Goal: Transaction & Acquisition: Subscribe to service/newsletter

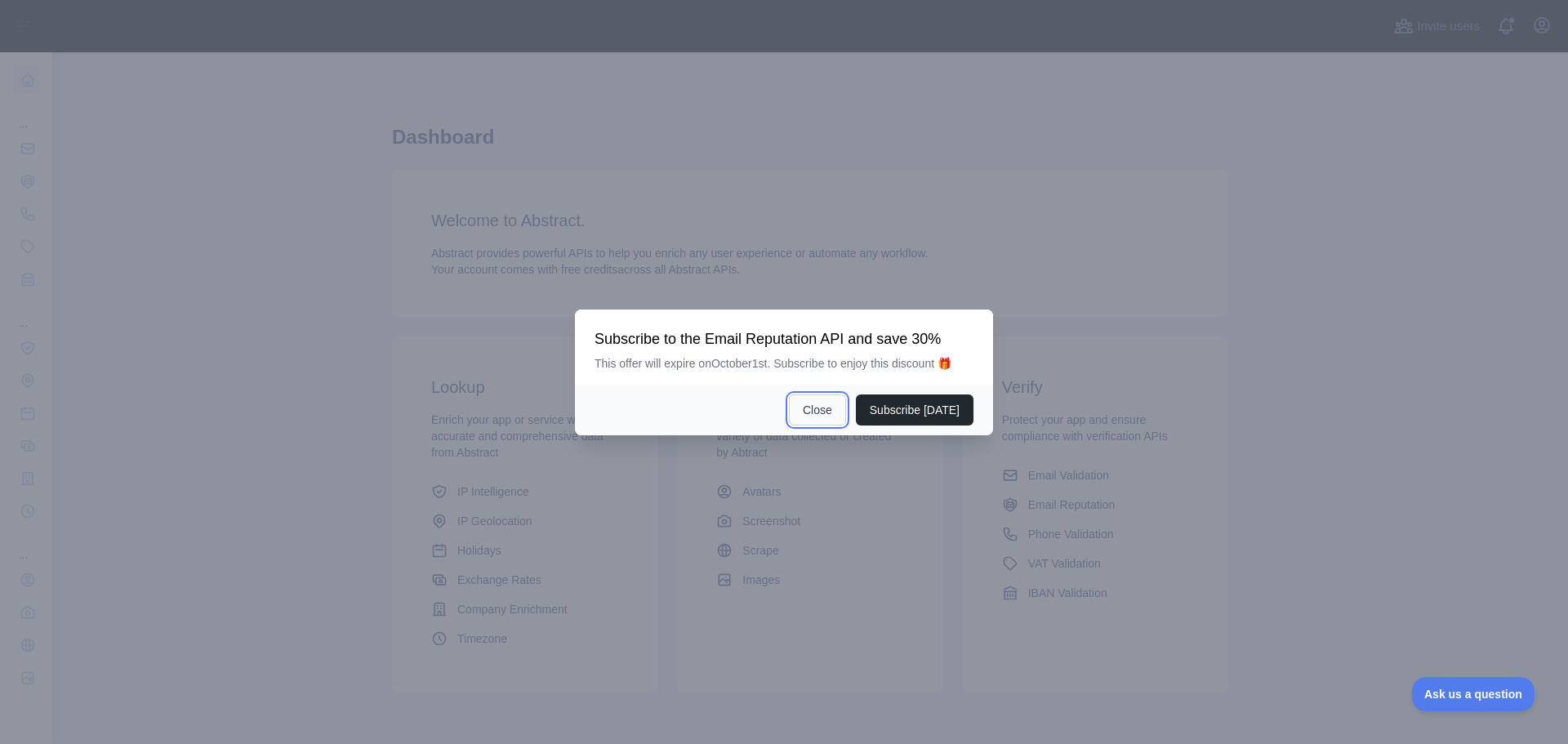
click at [828, 405] on button "Close" at bounding box center [817, 410] width 57 height 31
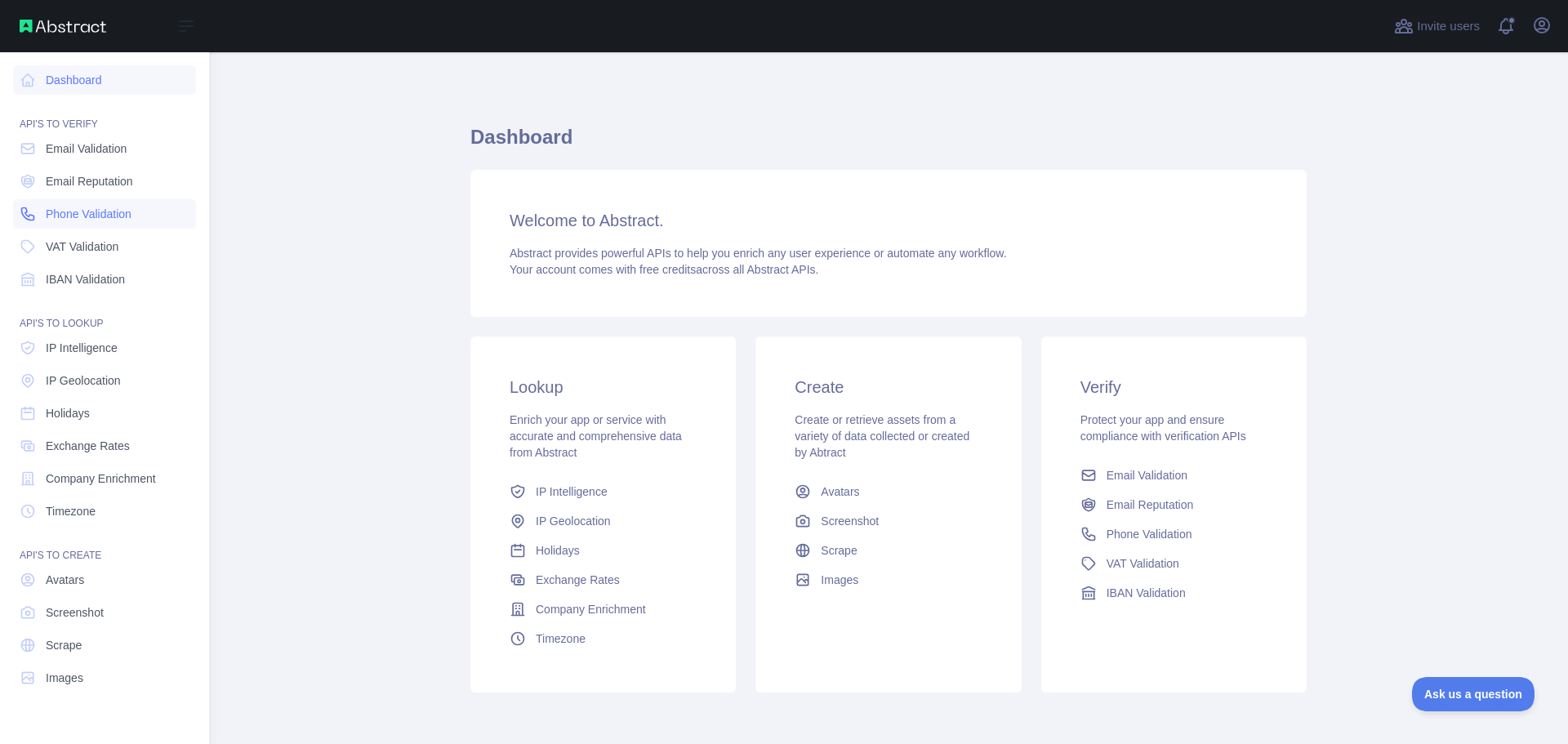
click at [65, 215] on span "Phone Validation" at bounding box center [89, 213] width 86 height 17
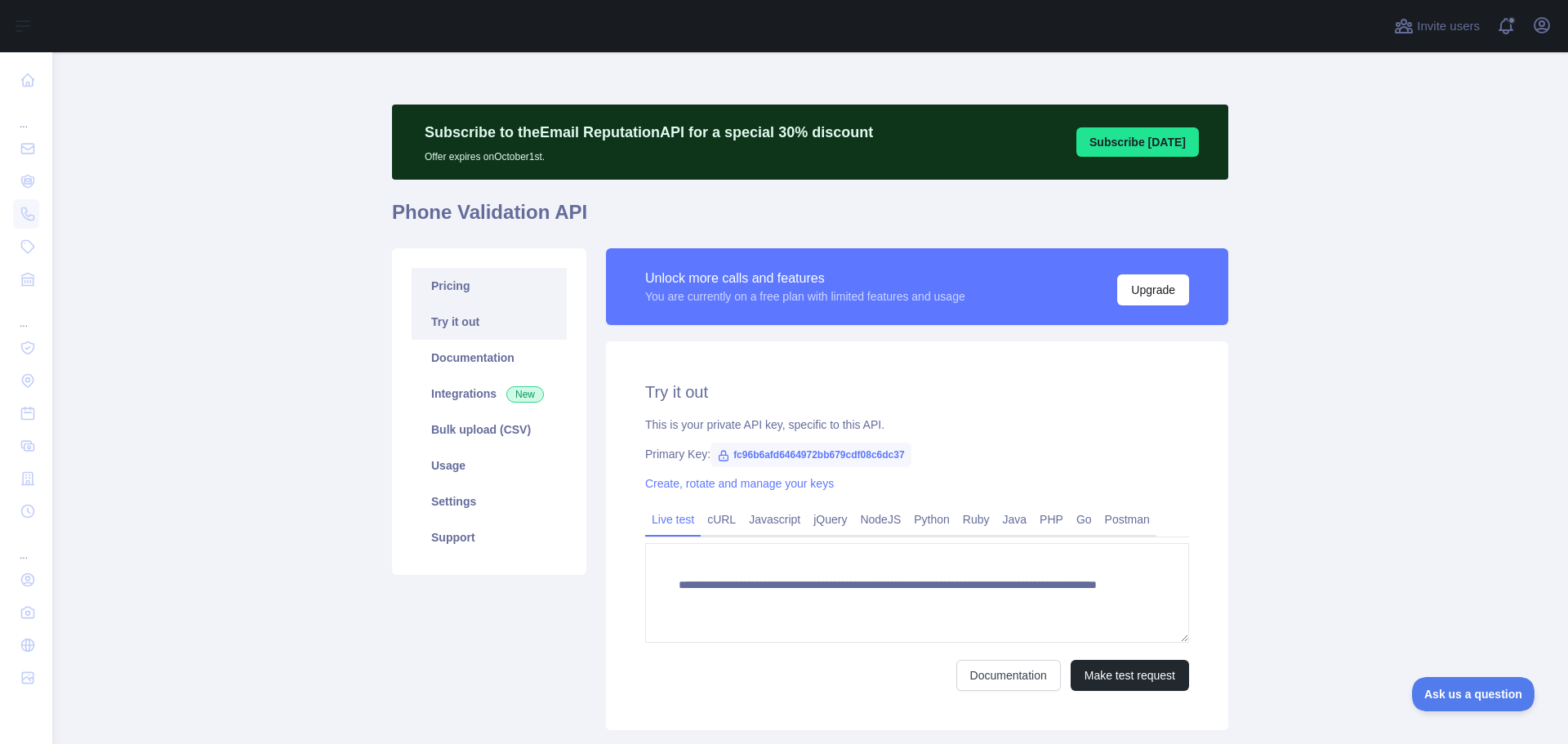
click at [525, 286] on link "Pricing" at bounding box center [489, 285] width 155 height 36
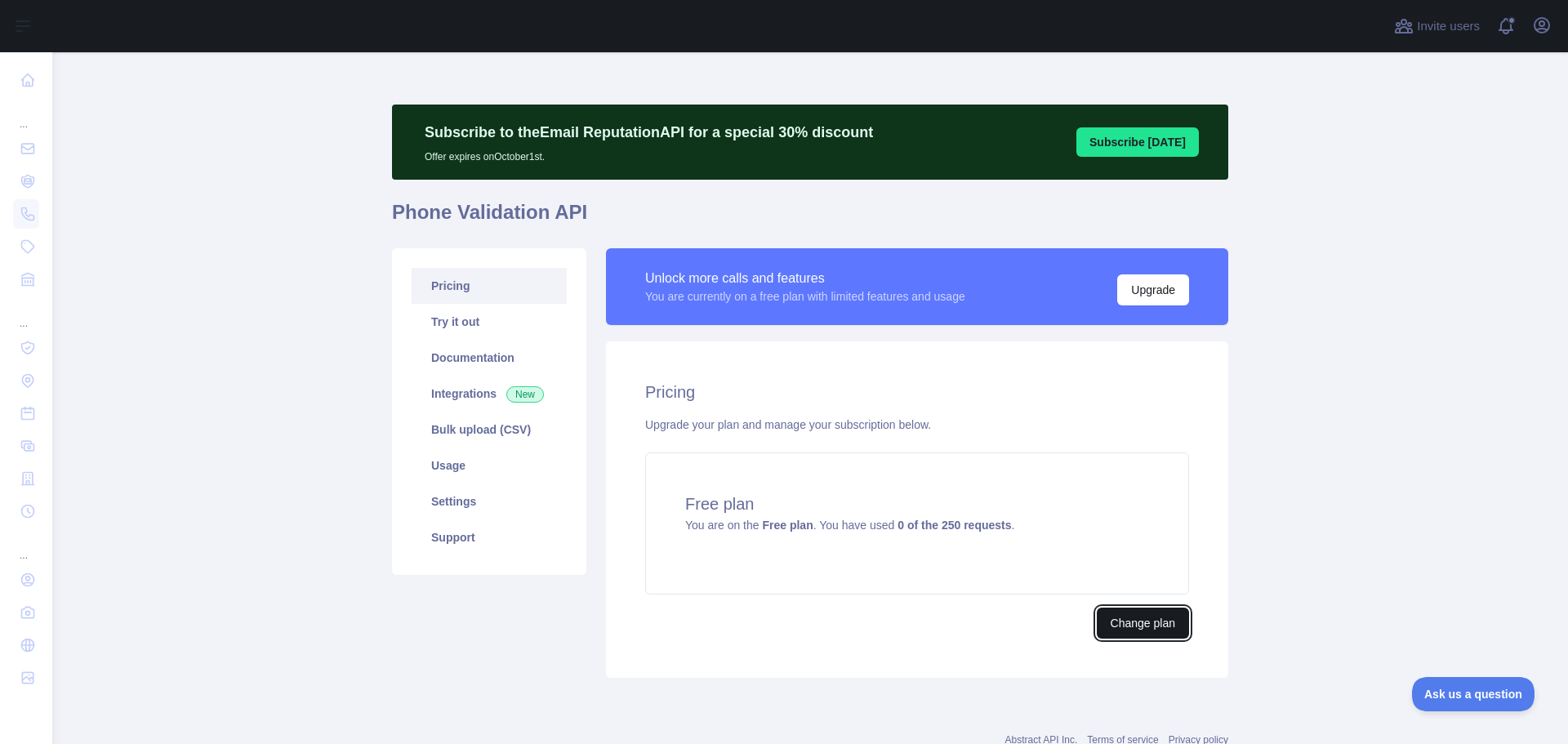
click at [1128, 621] on button "Change plan" at bounding box center [1142, 623] width 92 height 31
